Goal: Find specific page/section: Find specific page/section

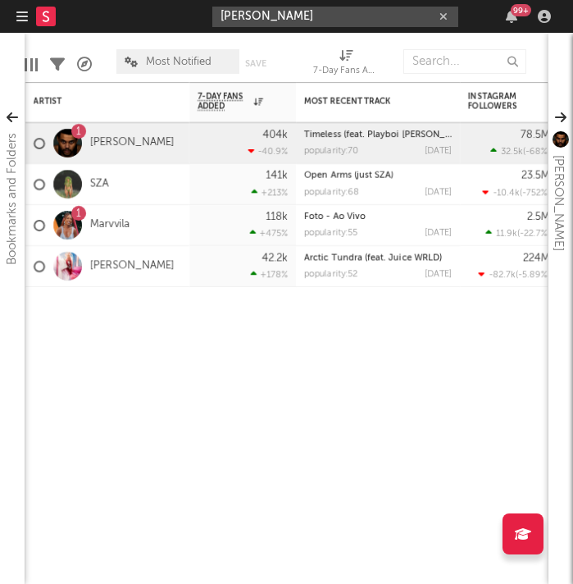
drag, startPoint x: 338, startPoint y: 16, endPoint x: 160, endPoint y: -6, distance: 179.4
click at [160, 0] on html "Dashboard Discovery Assistant Charts Leads [PERSON_NAME] 99 + Notifications Set…" at bounding box center [286, 292] width 573 height 584
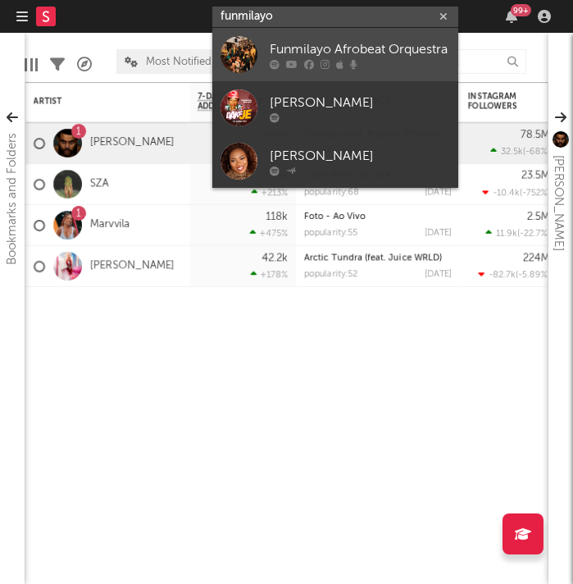
type input "funmilayo"
click at [396, 57] on div "Funmilayo Afrobeat Orquestra" at bounding box center [360, 49] width 180 height 20
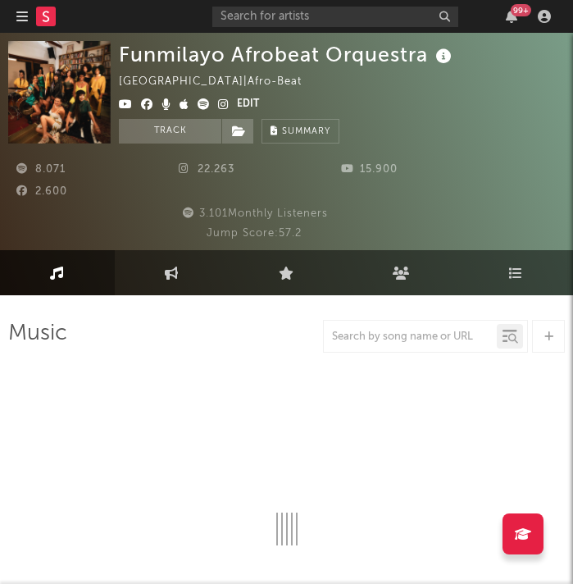
select select "1w"
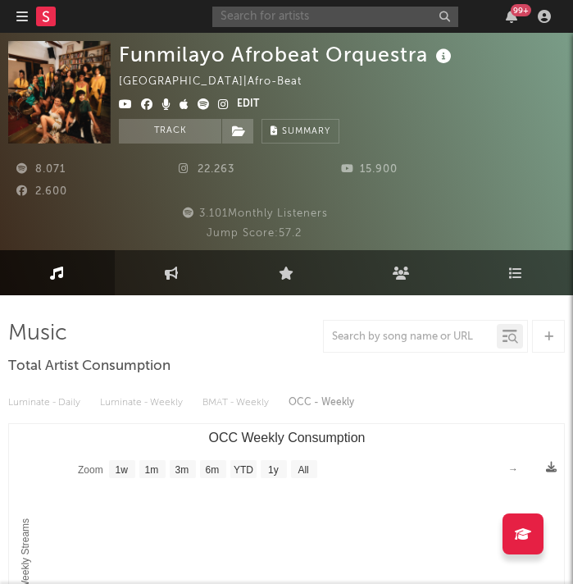
click at [307, 17] on input "text" at bounding box center [335, 17] width 246 height 21
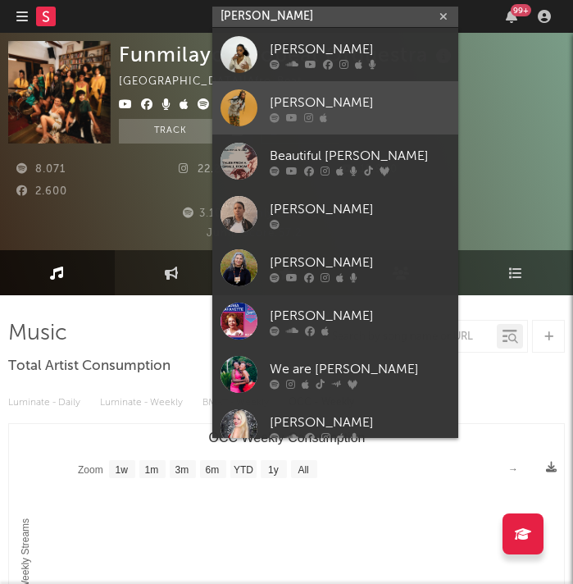
type input "[PERSON_NAME]"
click at [353, 107] on div "[PERSON_NAME]" at bounding box center [360, 103] width 180 height 20
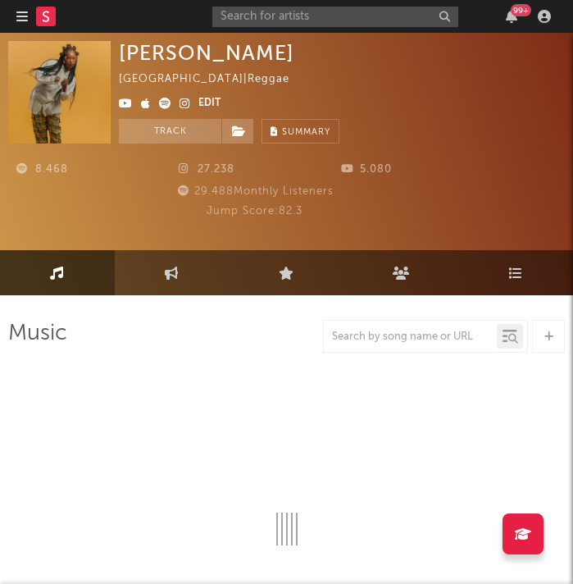
select select "1w"
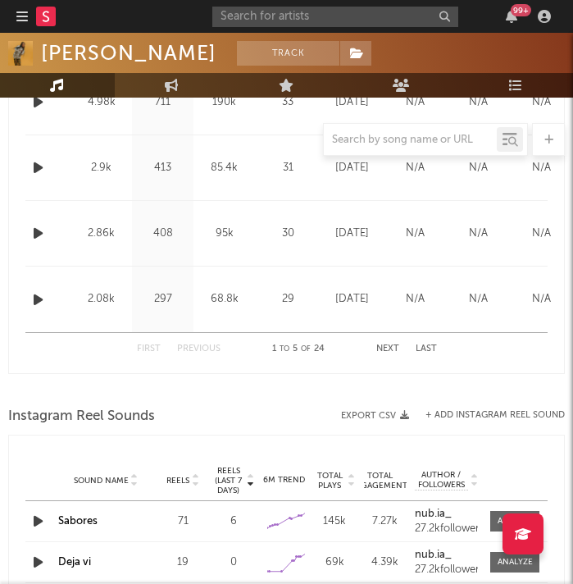
scroll to position [900, 0]
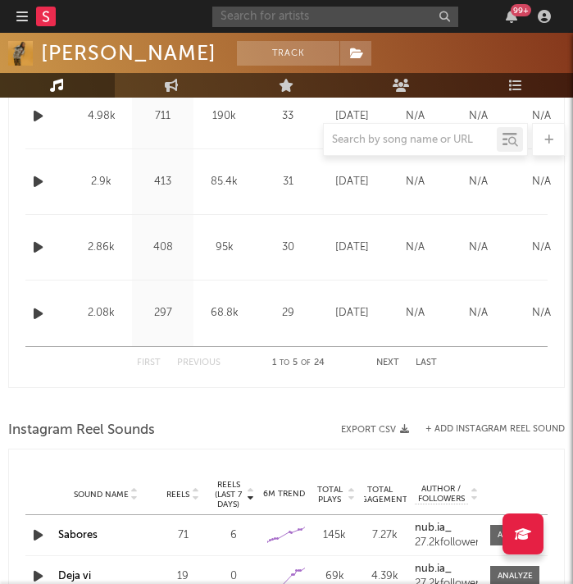
click at [277, 14] on input "text" at bounding box center [335, 17] width 246 height 21
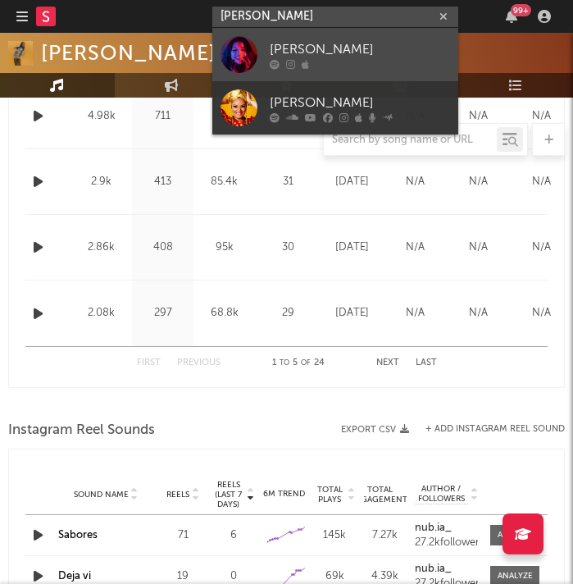
type input "[PERSON_NAME]"
click at [332, 48] on div "[PERSON_NAME]" at bounding box center [360, 49] width 180 height 20
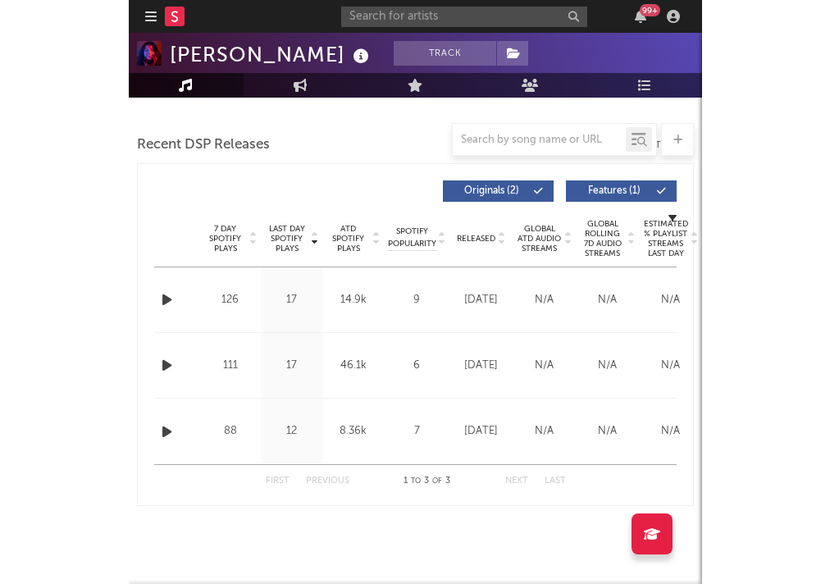
scroll to position [650, 0]
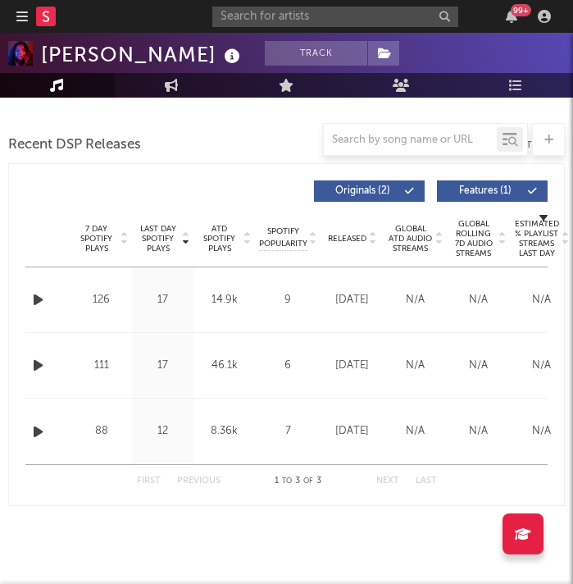
select select "1w"
